Goal: Task Accomplishment & Management: Use online tool/utility

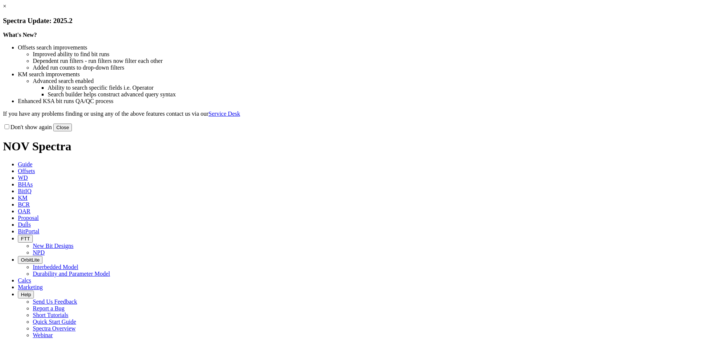
click at [72, 131] on button "Close" at bounding box center [62, 128] width 19 height 8
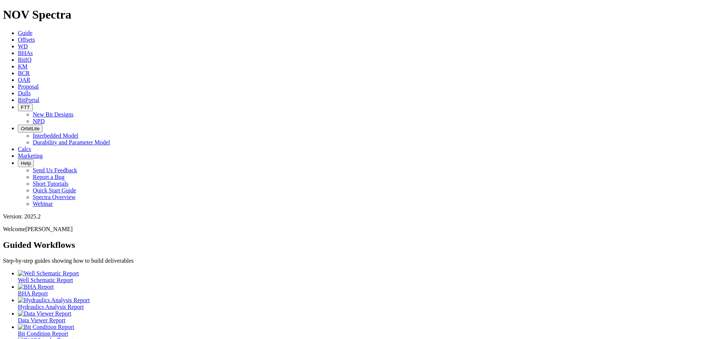
click at [35, 36] on span "Offsets" at bounding box center [26, 39] width 17 height 6
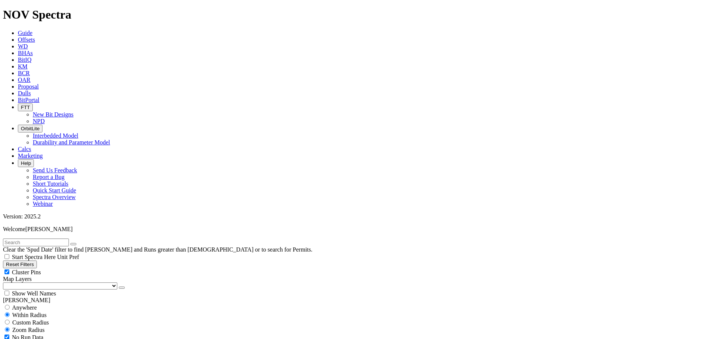
click at [73, 268] on div "Cluster Pins" at bounding box center [357, 271] width 709 height 7
checkbox input "false"
drag, startPoint x: 42, startPoint y: 76, endPoint x: 45, endPoint y: 81, distance: 5.3
click at [42, 282] on select "US Counties Alberta, CA Townships British Columbia, CA Townships British Columb…" at bounding box center [60, 285] width 114 height 7
click at [6, 282] on select "US Counties Alberta, CA Townships British Columbia, CA Townships British Columb…" at bounding box center [60, 285] width 114 height 7
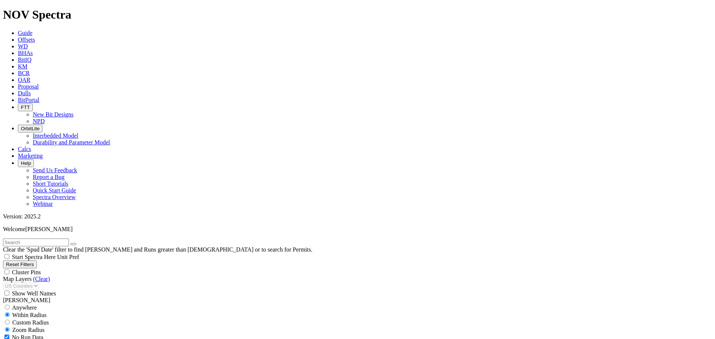
scroll to position [36410, 0]
click at [45, 239] on input "text" at bounding box center [36, 243] width 66 height 8
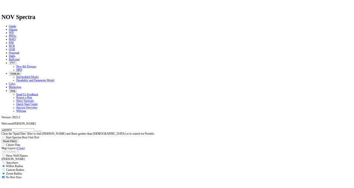
scroll to position [953, 0]
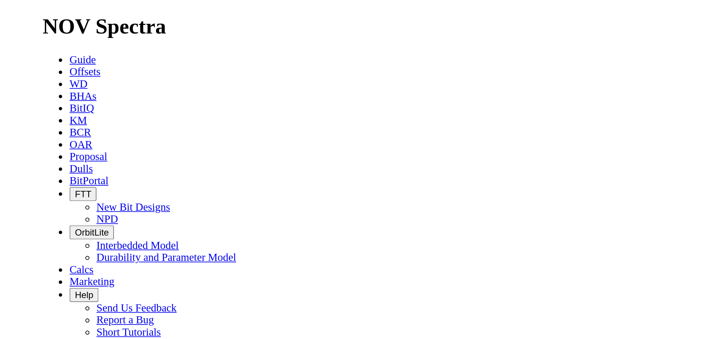
scroll to position [1108, 0]
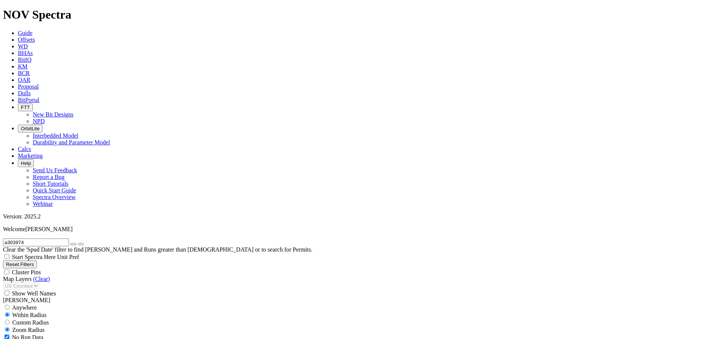
type input "a303974"
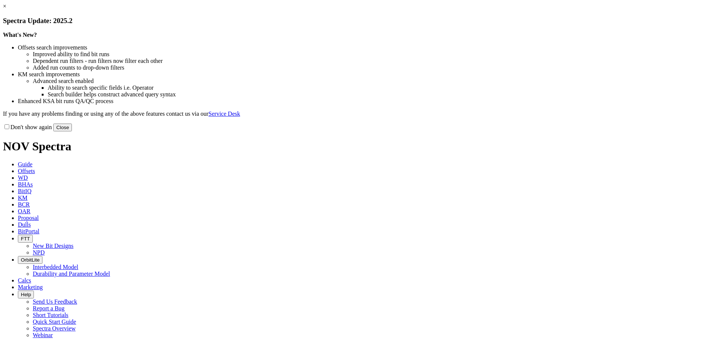
click at [72, 131] on button "Close" at bounding box center [62, 128] width 19 height 8
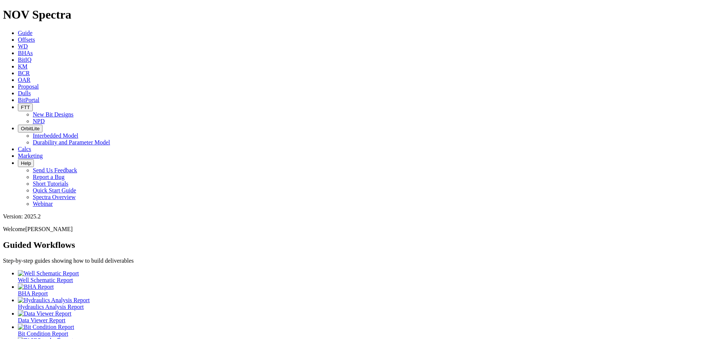
click at [18, 36] on icon at bounding box center [18, 39] width 0 height 6
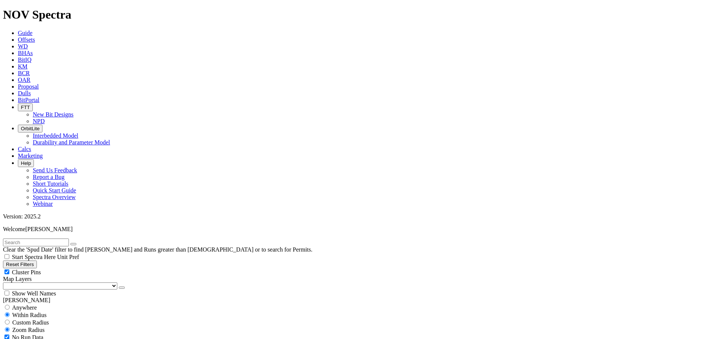
click at [74, 268] on div "Cluster Pins" at bounding box center [357, 271] width 709 height 7
checkbox input "false"
click at [44, 282] on select "US Counties Alberta, CA Townships British Columbia, CA Townships British Columb…" at bounding box center [60, 285] width 114 height 7
click at [6, 282] on select "US Counties Alberta, CA Townships British Columbia, CA Townships British Columb…" at bounding box center [60, 285] width 114 height 7
click at [26, 239] on input "text" at bounding box center [36, 243] width 66 height 8
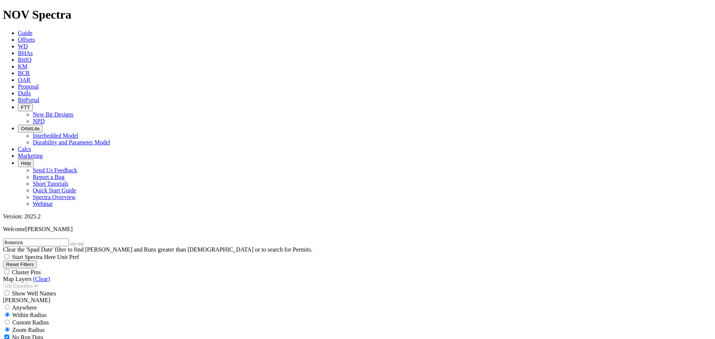
click at [44, 239] on input "Botanza" at bounding box center [36, 243] width 66 height 8
type input "Botanza st h"
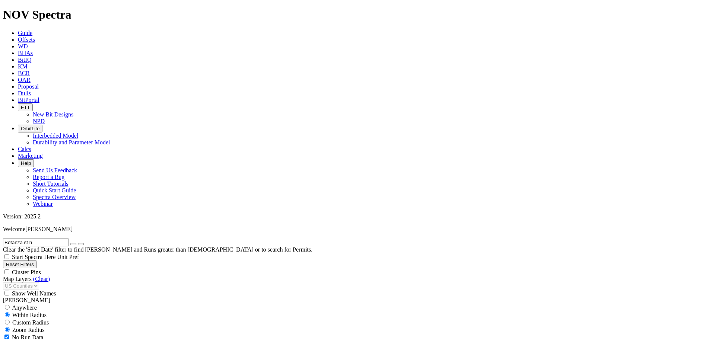
click at [73, 244] on icon "button" at bounding box center [73, 244] width 0 height 0
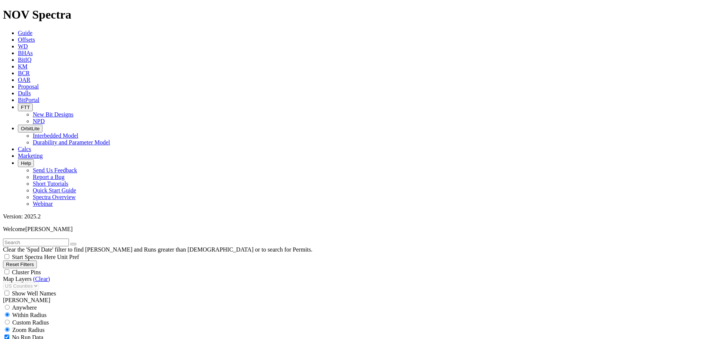
select select "12.25"
checkbox input "false"
select select "? number:12.25 ?"
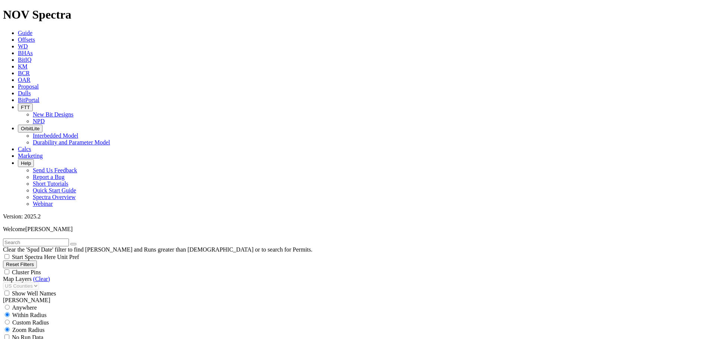
drag, startPoint x: 47, startPoint y: 259, endPoint x: 34, endPoint y: 259, distance: 13.4
type input "5000"
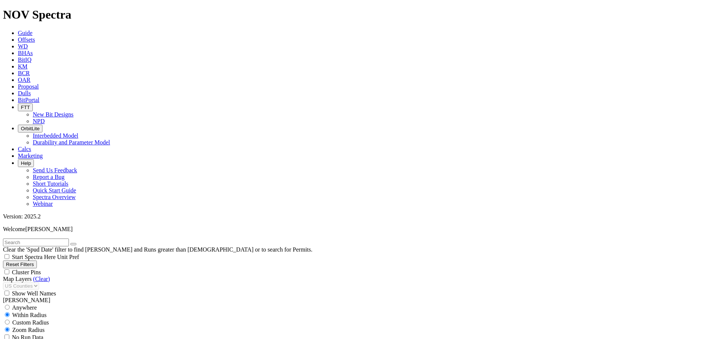
type input "300"
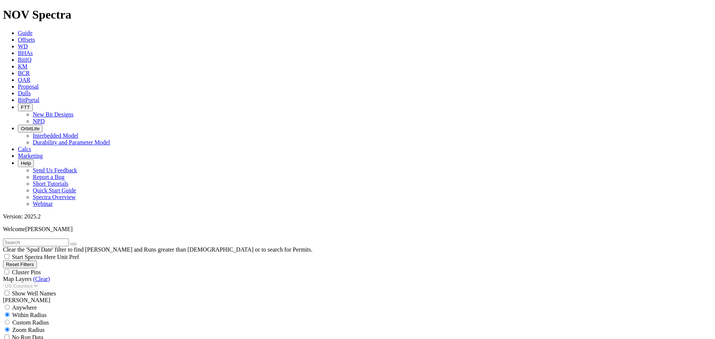
scroll to position [347, 0]
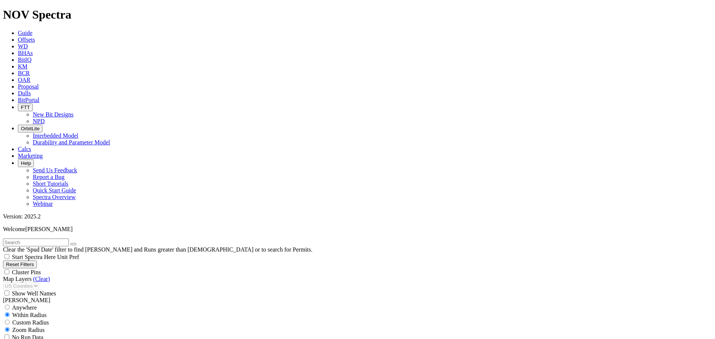
scroll to position [268, 0]
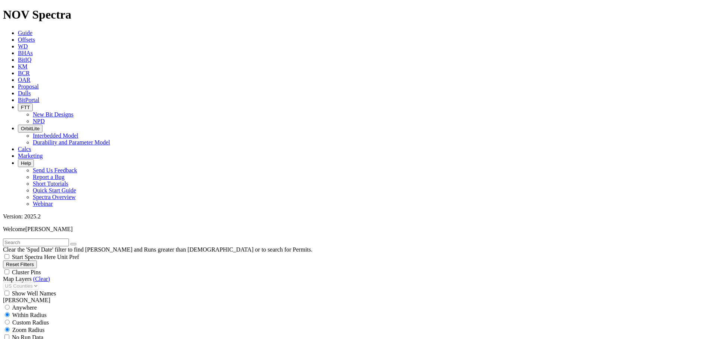
drag, startPoint x: 578, startPoint y: 212, endPoint x: 586, endPoint y: 165, distance: 47.2
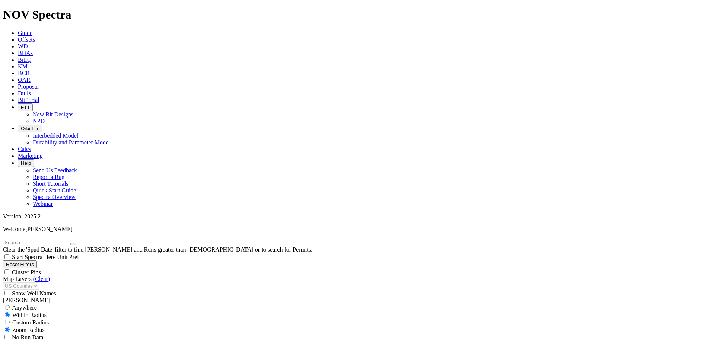
scroll to position [137, 0]
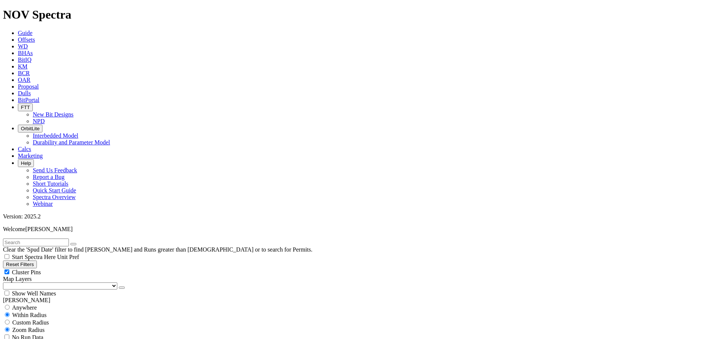
scroll to position [87, 0]
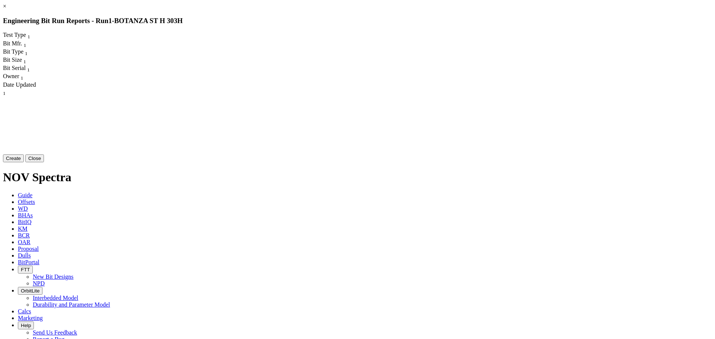
click at [24, 162] on button "Create" at bounding box center [13, 158] width 21 height 8
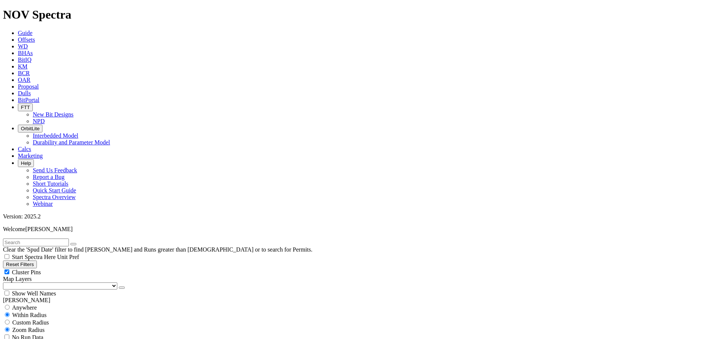
drag, startPoint x: 704, startPoint y: 317, endPoint x: 705, endPoint y: 313, distance: 3.9
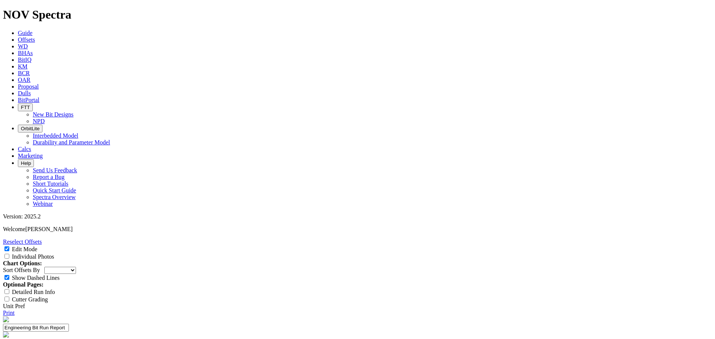
select select "Cutter"
type input "ET205"
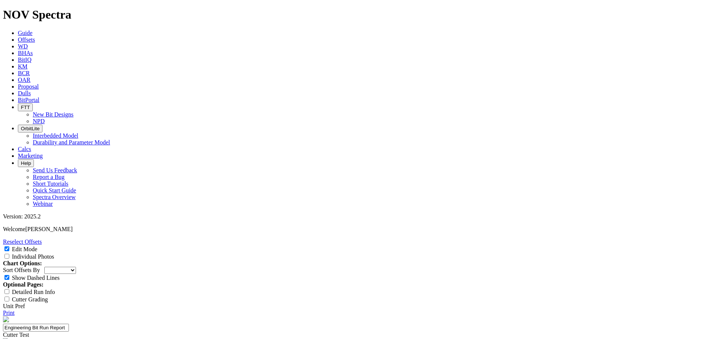
type textarea "drill the surface section with fast ROP and effective tracking."
type input "[PERSON_NAME]"
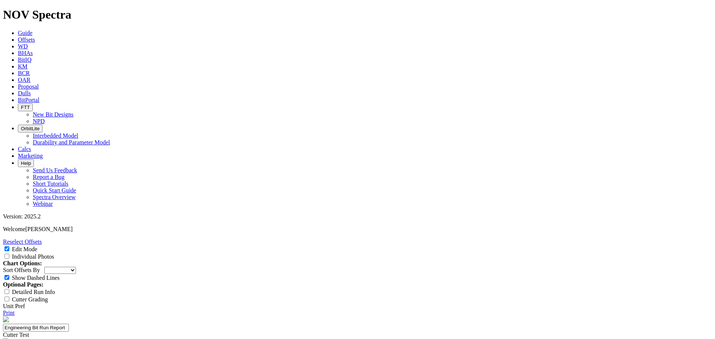
type input "Surface"
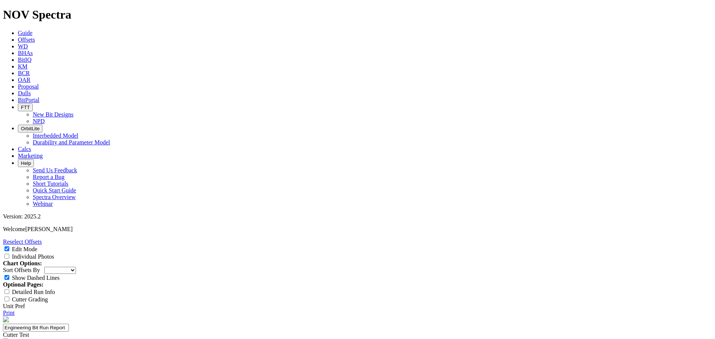
drag, startPoint x: 310, startPoint y: 268, endPoint x: 306, endPoint y: 273, distance: 7.4
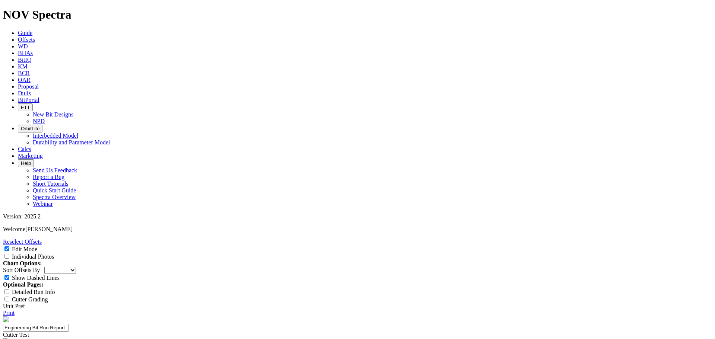
type textarea "drill the surface section with fast ROP and effective tracking. Testing ET205 c…"
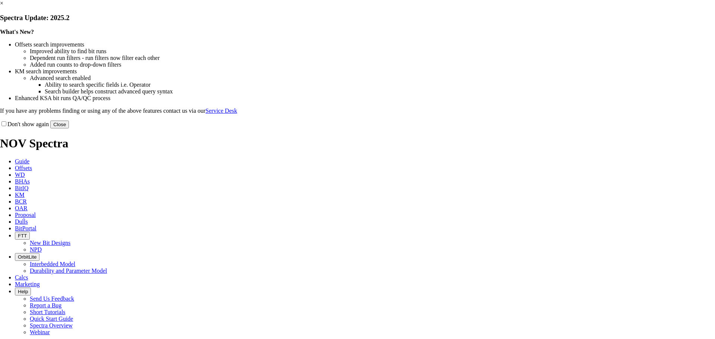
click at [69, 128] on button "Close" at bounding box center [59, 125] width 19 height 8
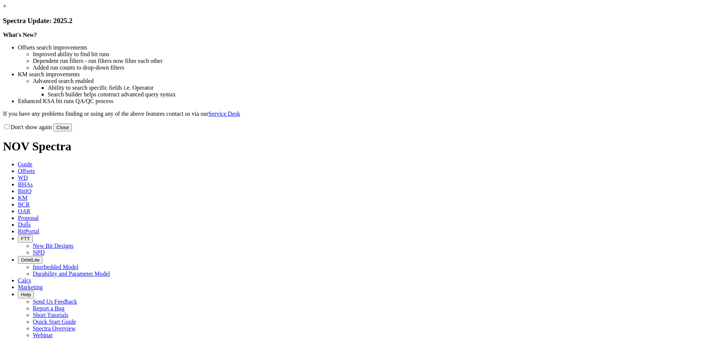
drag, startPoint x: 501, startPoint y: 204, endPoint x: 134, endPoint y: 47, distance: 399.3
click at [72, 131] on button "Close" at bounding box center [62, 128] width 19 height 8
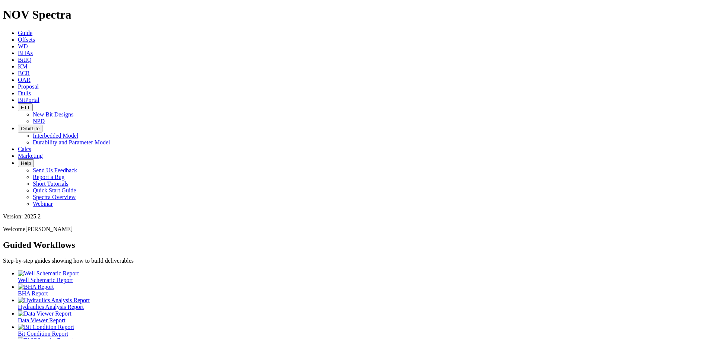
click at [35, 36] on span "Offsets" at bounding box center [26, 39] width 17 height 6
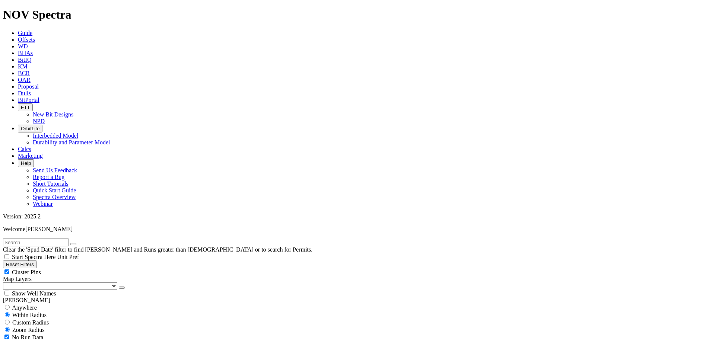
click at [74, 268] on div "Cluster Pins" at bounding box center [357, 271] width 709 height 7
checkbox input "false"
click at [30, 282] on select "US Counties [GEOGRAPHIC_DATA], [GEOGRAPHIC_DATA] [GEOGRAPHIC_DATA], [GEOGRAPHIC…" at bounding box center [60, 285] width 114 height 7
click at [31, 90] on span "Dulls" at bounding box center [24, 93] width 13 height 6
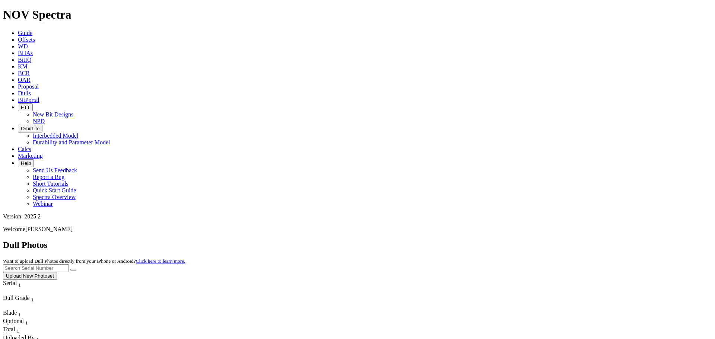
scroll to position [313, 0]
click at [69, 264] on input "text" at bounding box center [36, 268] width 66 height 8
type input "a303974"
click at [70, 269] on button "submit" at bounding box center [73, 270] width 6 height 2
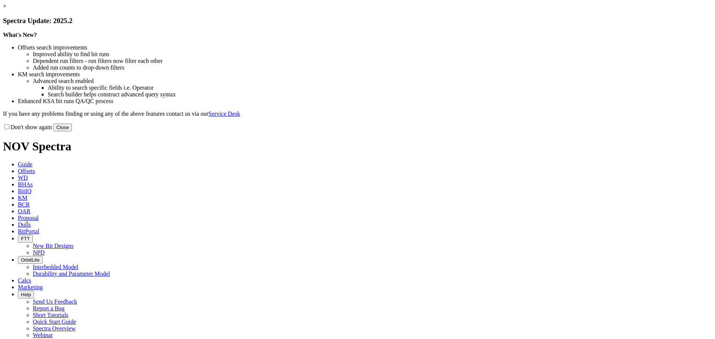
click at [72, 131] on button "Close" at bounding box center [62, 128] width 19 height 8
click at [624, 41] on div "× Spectra Update: 2025.2 What's New? Offsets search improvements Improved abili…" at bounding box center [357, 67] width 709 height 128
click at [618, 42] on div "× Spectra Update: 2025.2 What's New? Offsets search improvements Improved abili…" at bounding box center [357, 67] width 709 height 128
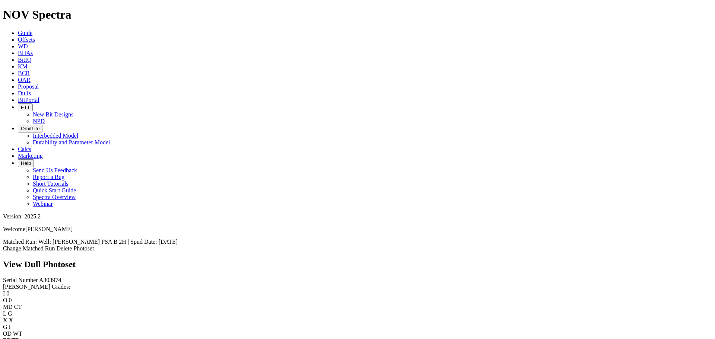
click at [3, 245] on icon at bounding box center [3, 248] width 0 height 6
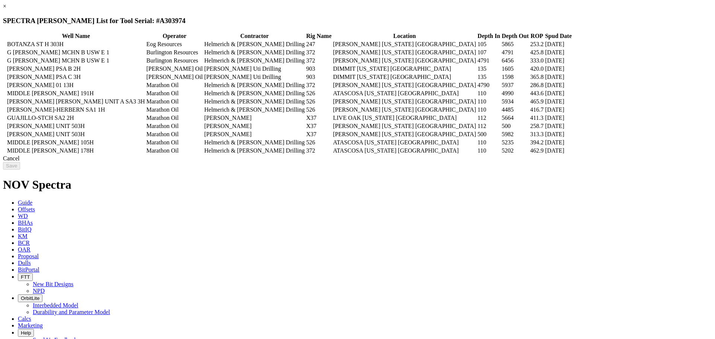
click at [4, 44] on icon at bounding box center [4, 44] width 0 height 0
click at [20, 170] on input "Save" at bounding box center [11, 166] width 17 height 8
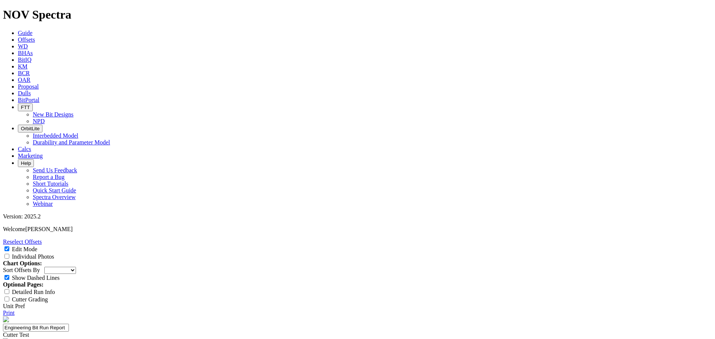
select select "Cutter"
type textarea "drill the surface section with fast ROP and effective tracking. Testing ET205 c…"
drag, startPoint x: 378, startPoint y: 253, endPoint x: 359, endPoint y: 253, distance: 18.6
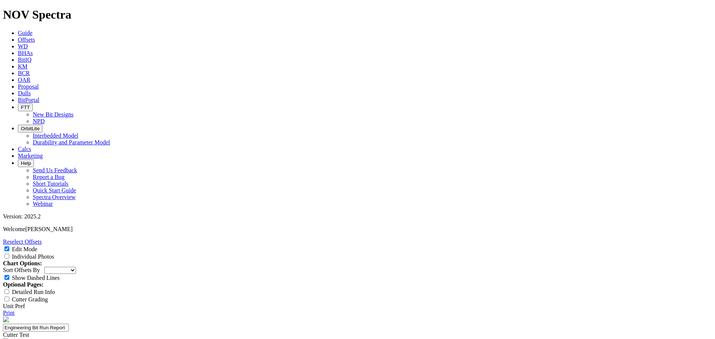
type input "E"
type input "Surface"
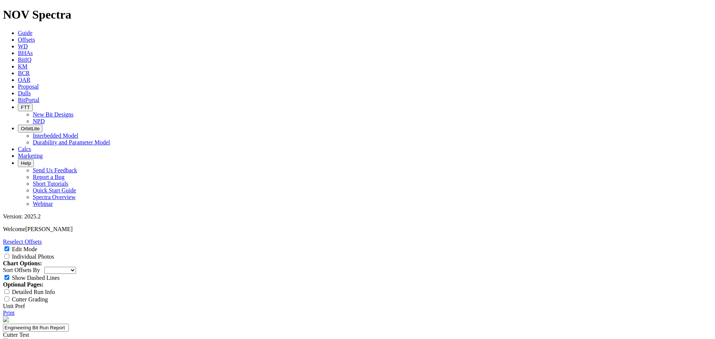
type textarea "D"
drag, startPoint x: 400, startPoint y: 218, endPoint x: 424, endPoint y: 218, distance: 23.8
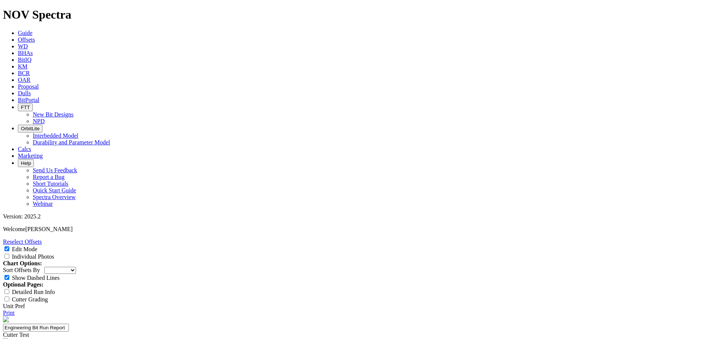
type textarea "This was a good run. It wasn't exceptional ROP but was comparable to direct off…"
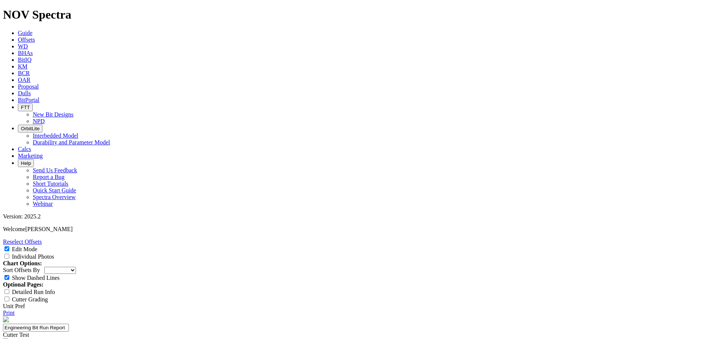
type textarea "The"
click at [12, 253] on span at bounding box center [7, 256] width 9 height 6
click at [9, 254] on input "Individual Photos" at bounding box center [6, 256] width 5 height 5
checkbox input "true"
